Goal: Complete application form

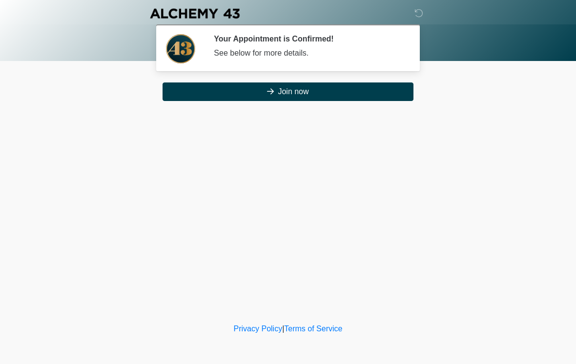
click at [347, 92] on button "Join now" at bounding box center [288, 92] width 251 height 19
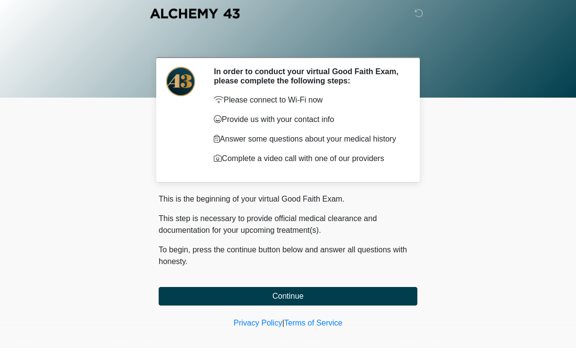
click at [330, 305] on button "Continue" at bounding box center [288, 296] width 259 height 19
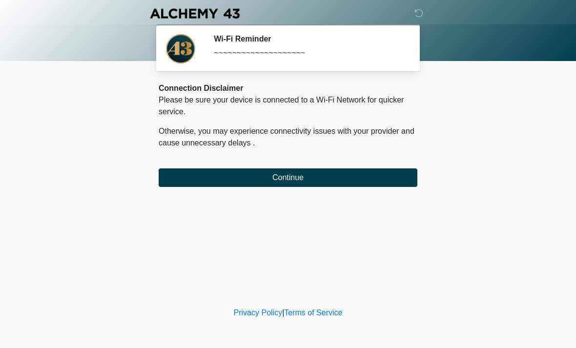
click at [322, 177] on button "Continue" at bounding box center [288, 177] width 259 height 19
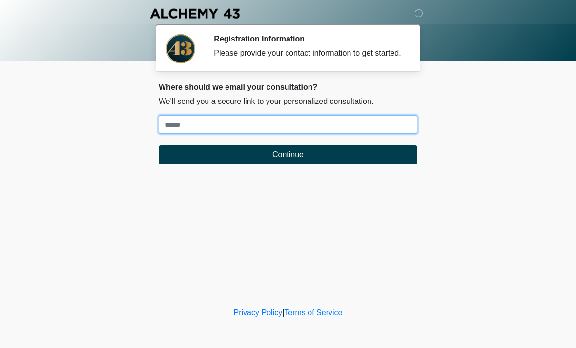
click at [200, 134] on input "Where should we email your treatment plan?" at bounding box center [288, 124] width 259 height 19
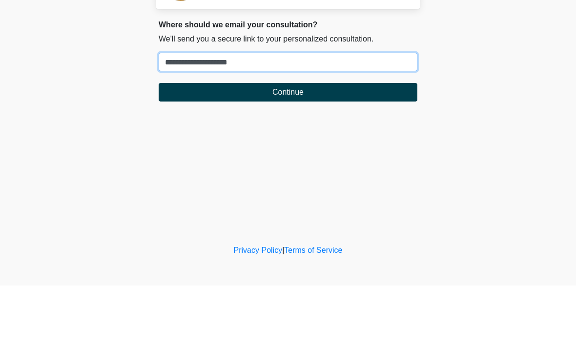
type input "**********"
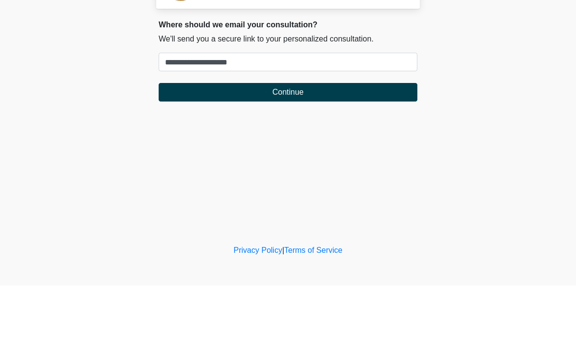
click at [343, 146] on button "Continue" at bounding box center [288, 155] width 259 height 19
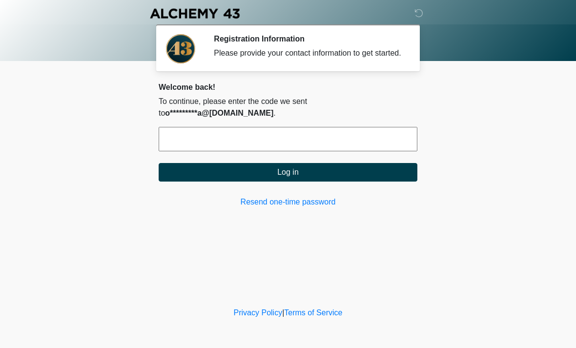
click at [228, 139] on input "text" at bounding box center [288, 139] width 259 height 24
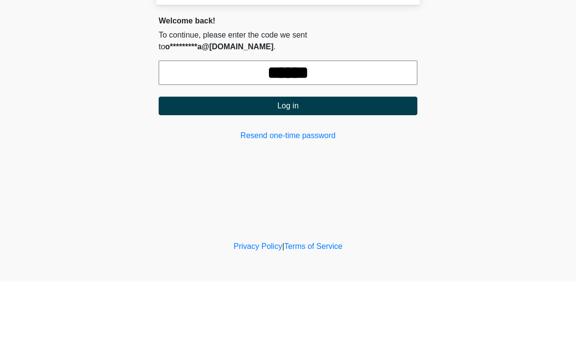
type input "******"
click at [330, 163] on button "Log in" at bounding box center [288, 172] width 259 height 19
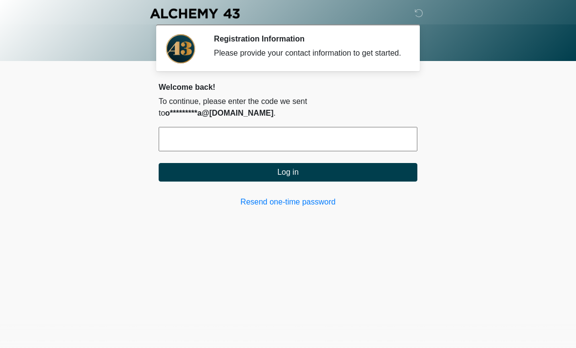
click at [301, 168] on button "Log in" at bounding box center [288, 172] width 259 height 19
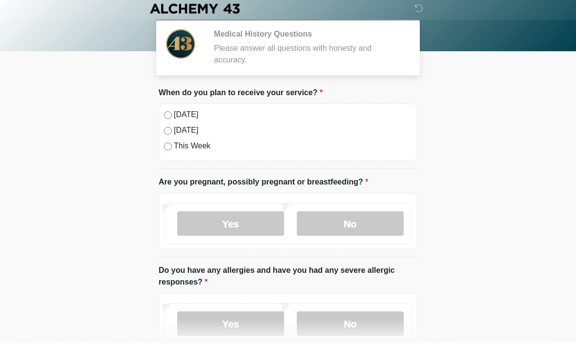
scroll to position [5, 0]
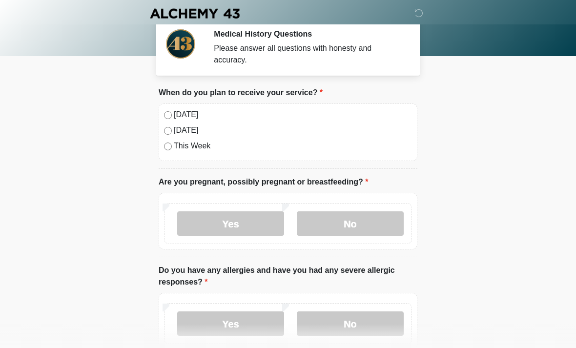
click at [258, 228] on label "Yes" at bounding box center [230, 223] width 107 height 24
click at [335, 227] on label "No" at bounding box center [350, 223] width 107 height 24
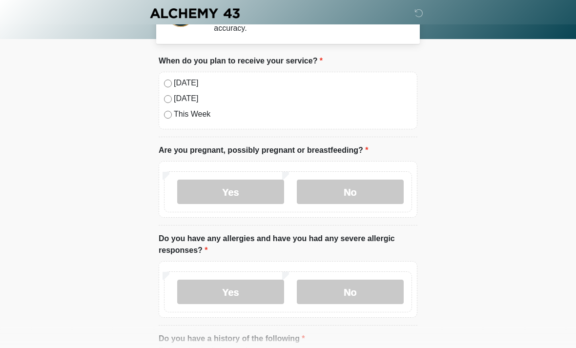
scroll to position [70, 0]
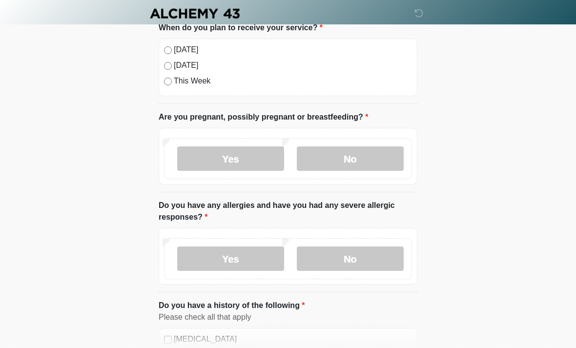
click at [357, 255] on label "No" at bounding box center [350, 259] width 107 height 24
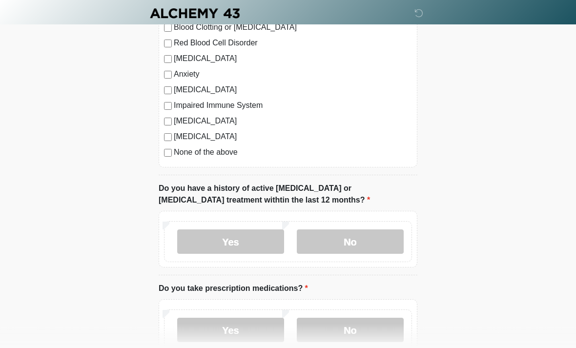
scroll to position [446, 0]
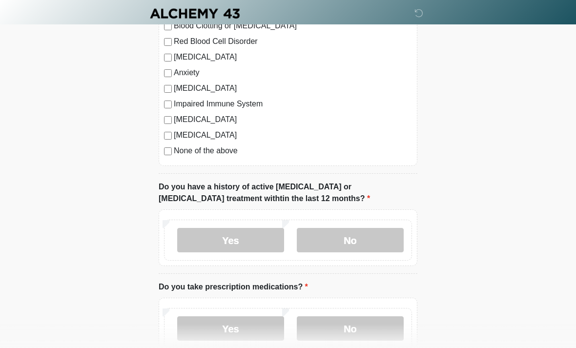
click at [367, 244] on label "No" at bounding box center [350, 240] width 107 height 24
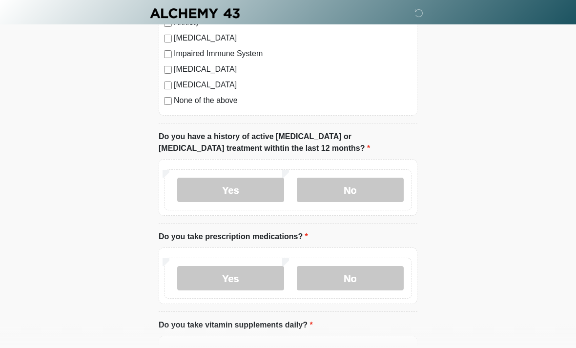
scroll to position [513, 0]
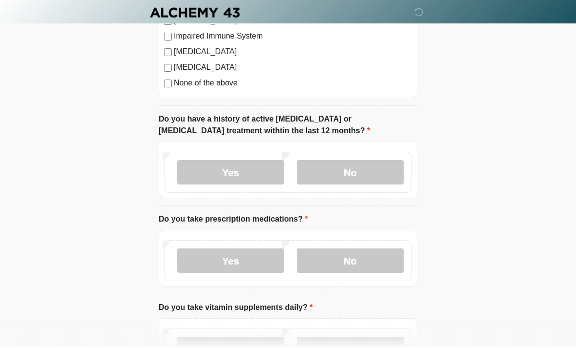
click at [244, 267] on label "Yes" at bounding box center [230, 262] width 107 height 24
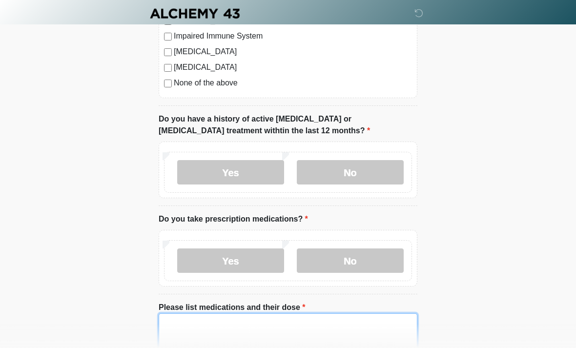
click at [205, 338] on textarea "Please list medications and their dose" at bounding box center [288, 335] width 259 height 42
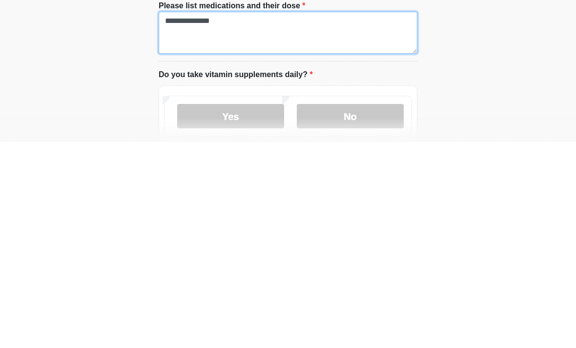
scroll to position [611, 0]
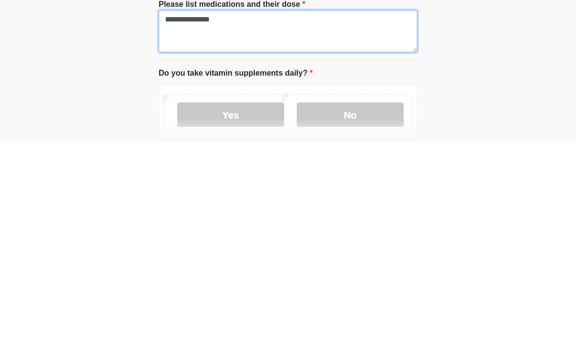
type textarea "**********"
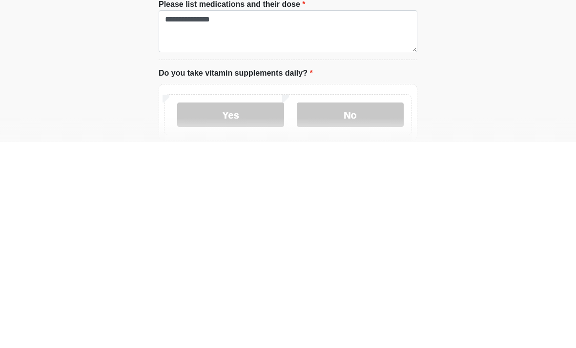
click at [252, 309] on label "Yes" at bounding box center [230, 321] width 107 height 24
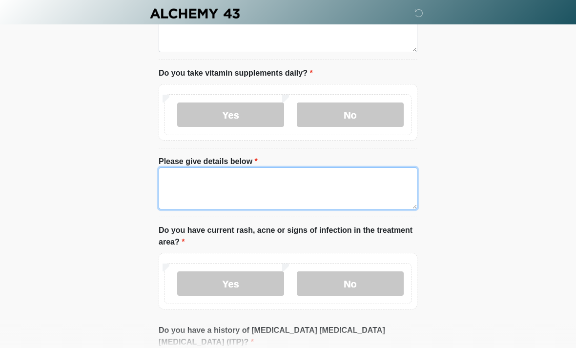
click at [189, 183] on textarea "Please give details below" at bounding box center [288, 189] width 259 height 42
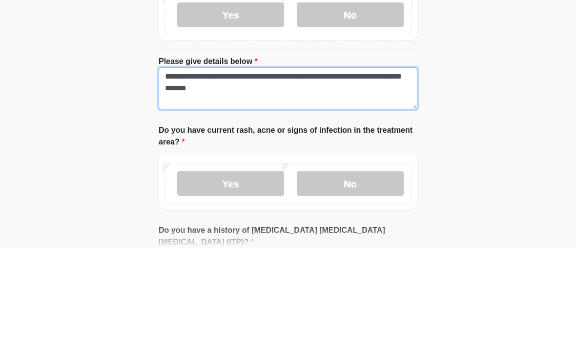
click at [223, 168] on textarea "**********" at bounding box center [288, 189] width 259 height 42
click at [226, 168] on textarea "**********" at bounding box center [288, 189] width 259 height 42
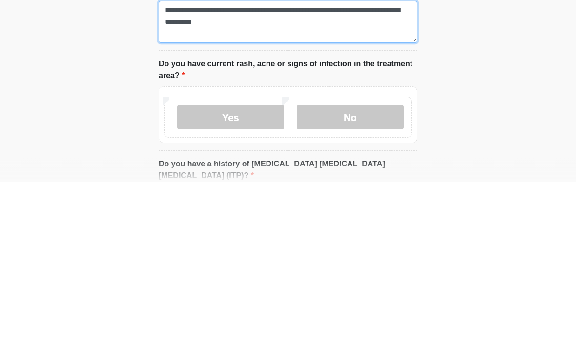
type textarea "**********"
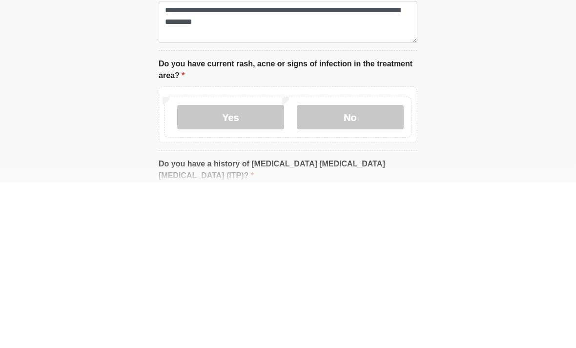
click at [371, 272] on label "No" at bounding box center [350, 284] width 107 height 24
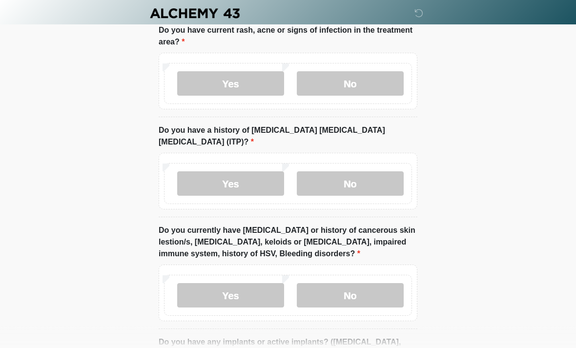
scroll to position [1017, 0]
click at [362, 175] on label "No" at bounding box center [350, 183] width 107 height 24
click at [372, 283] on label "No" at bounding box center [350, 295] width 107 height 24
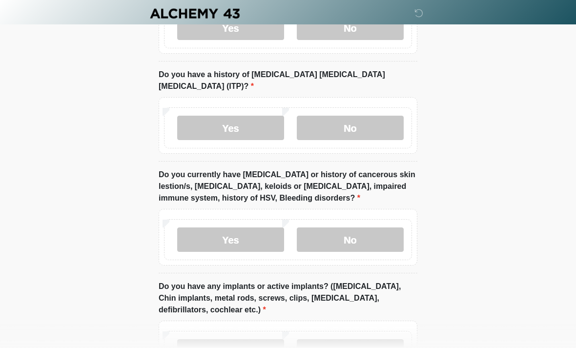
scroll to position [1076, 0]
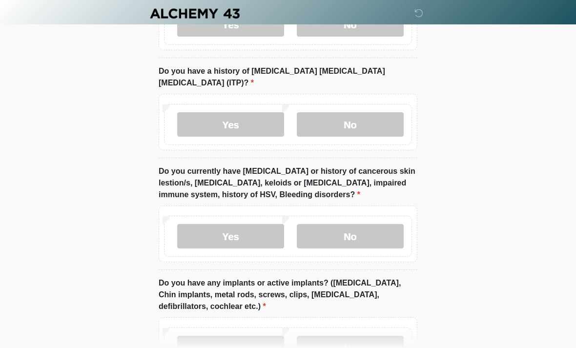
click at [244, 336] on label "Yes" at bounding box center [230, 348] width 107 height 24
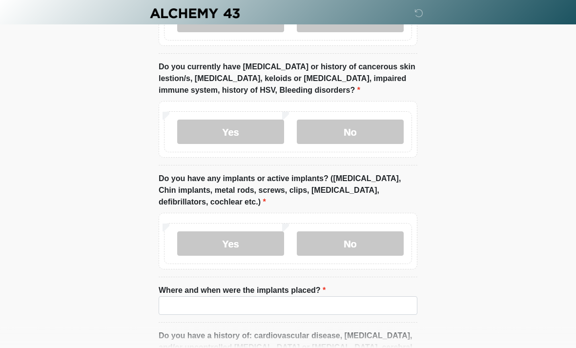
scroll to position [1188, 0]
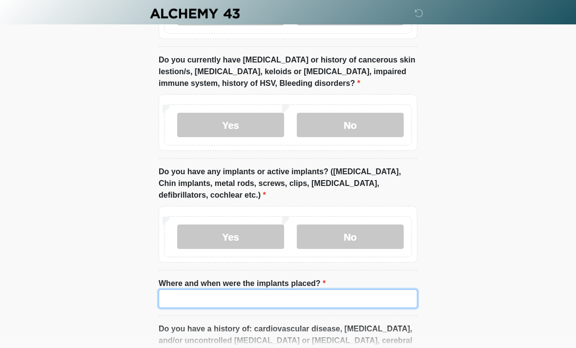
click at [199, 290] on input "Where and when were the implants placed?" at bounding box center [288, 299] width 259 height 19
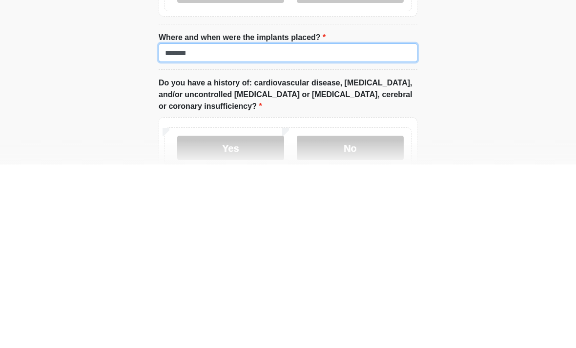
scroll to position [1256, 0]
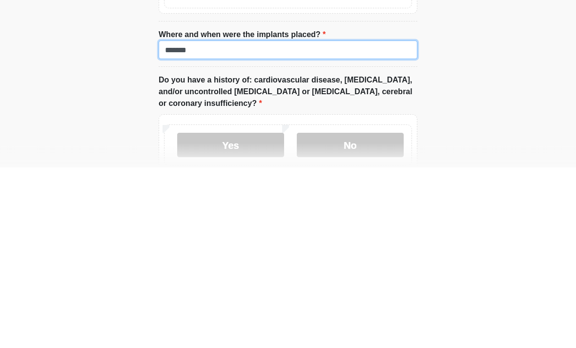
type input "******"
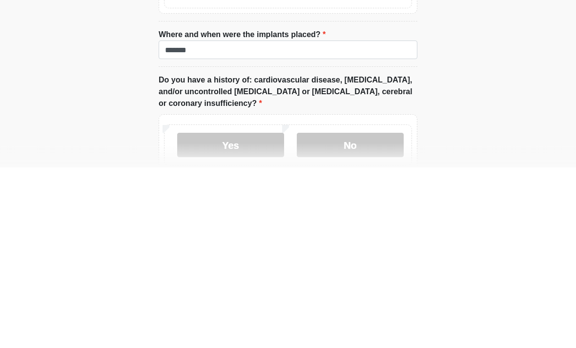
click at [365, 314] on label "No" at bounding box center [350, 326] width 107 height 24
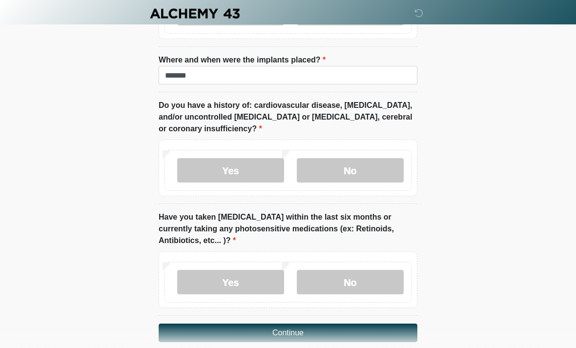
click at [342, 270] on label "No" at bounding box center [350, 282] width 107 height 24
click at [291, 324] on button "Continue" at bounding box center [288, 333] width 259 height 19
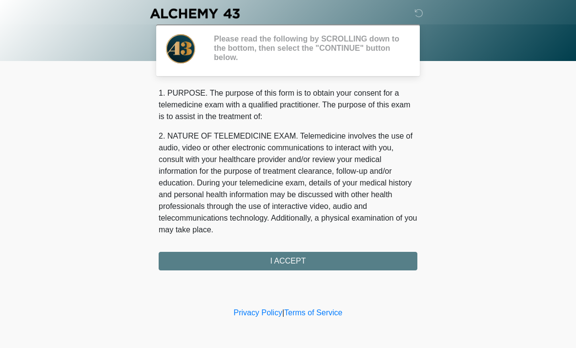
scroll to position [0, 0]
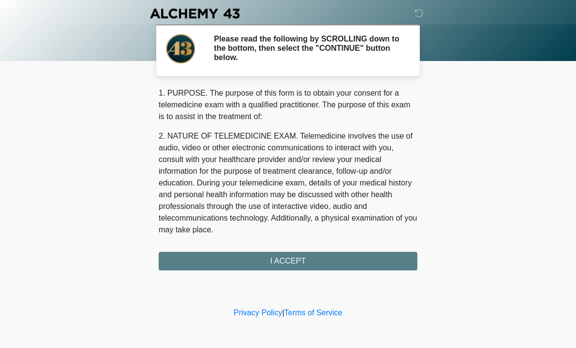
click at [305, 269] on div "1. PURPOSE. The purpose of this form is to obtain your consent for a telemedici…" at bounding box center [288, 178] width 259 height 183
click at [293, 257] on div "1. PURPOSE. The purpose of this form is to obtain your consent for a telemedici…" at bounding box center [288, 178] width 259 height 183
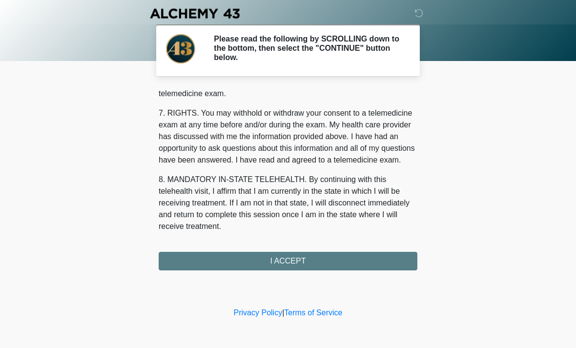
scroll to position [414, 0]
click at [287, 256] on button "I ACCEPT" at bounding box center [288, 261] width 259 height 19
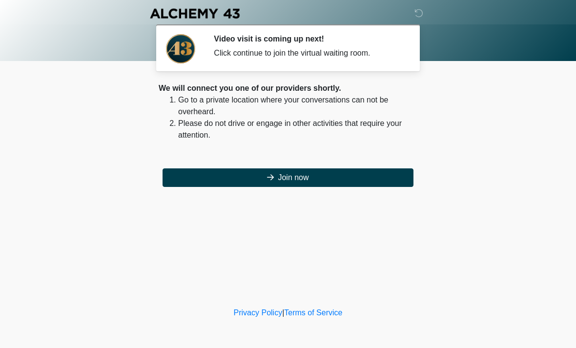
click at [332, 187] on button "Join now" at bounding box center [288, 177] width 251 height 19
